Goal: Navigation & Orientation: Find specific page/section

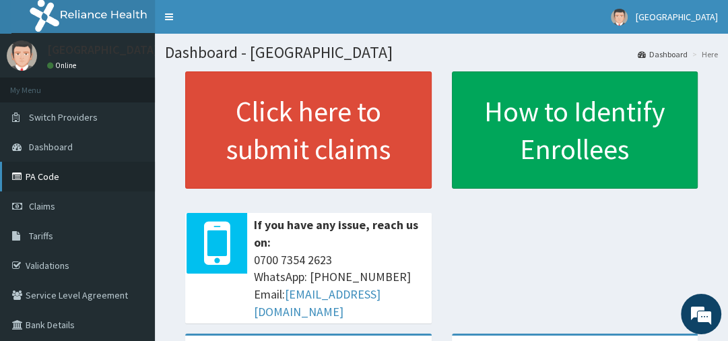
click at [57, 172] on link "PA Code" at bounding box center [77, 177] width 155 height 30
click at [53, 185] on link "PA Code" at bounding box center [77, 177] width 155 height 30
click at [65, 180] on link "PA Code" at bounding box center [77, 177] width 155 height 30
